Goal: Transaction & Acquisition: Purchase product/service

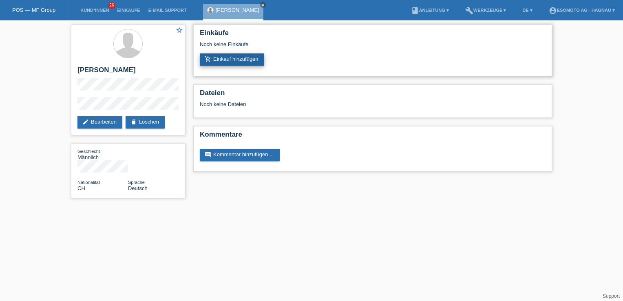
click at [221, 59] on link "add_shopping_cart Einkauf hinzufügen" at bounding box center [232, 59] width 64 height 12
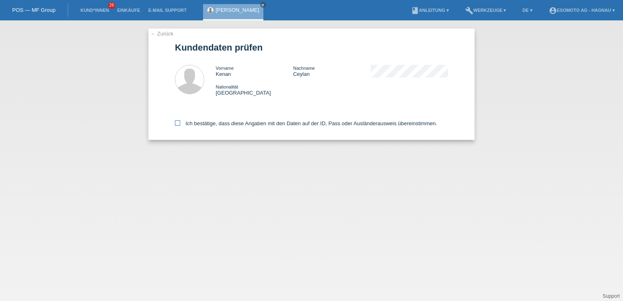
click at [179, 120] on icon at bounding box center [177, 122] width 5 height 5
click at [179, 120] on input "Ich bestätige, dass diese Angaben mit den Daten auf der ID, Pass oder Ausländer…" at bounding box center [177, 122] width 5 height 5
checkbox input "true"
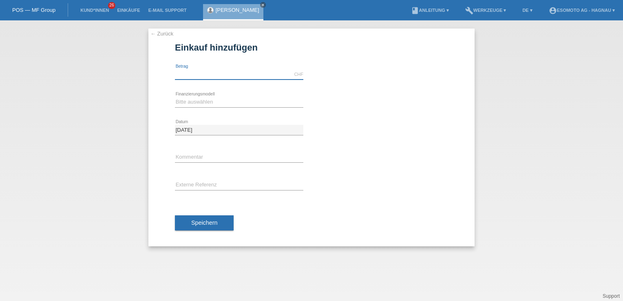
click at [208, 73] on input "text" at bounding box center [239, 74] width 128 height 10
type input "3288.00"
click at [199, 102] on select "Bitte auswählen Fixe Raten Kauf auf Rechnung mit Teilzahlungsoption" at bounding box center [239, 102] width 128 height 10
select select "69"
click at [175, 97] on select "Bitte auswählen Fixe Raten Kauf auf Rechnung mit Teilzahlungsoption" at bounding box center [239, 102] width 128 height 10
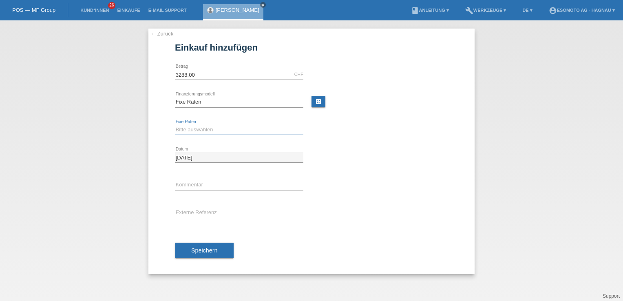
click at [204, 128] on select "Bitte auswählen 12 Raten 24 Raten 36 Raten 48 Raten" at bounding box center [239, 130] width 128 height 10
select select "139"
click at [175, 125] on select "Bitte auswählen 12 Raten 24 Raten 36 Raten 48 Raten" at bounding box center [239, 130] width 128 height 10
click at [205, 253] on button "Speichern" at bounding box center [204, 249] width 59 height 15
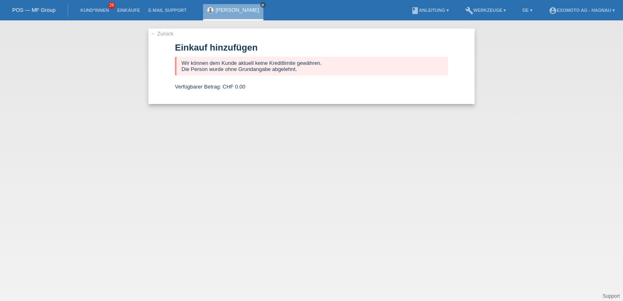
click at [261, 3] on icon "close" at bounding box center [263, 5] width 4 height 4
click at [48, 12] on link "POS — MF Group" at bounding box center [33, 10] width 43 height 6
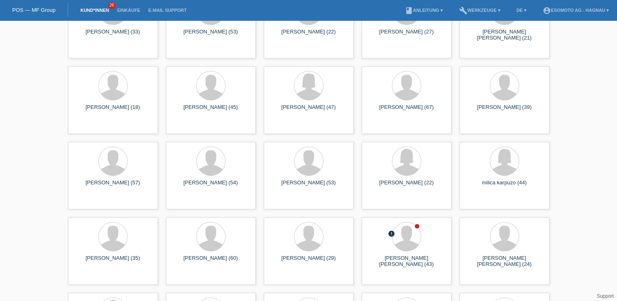
scroll to position [285, 0]
